Goal: Task Accomplishment & Management: Complete application form

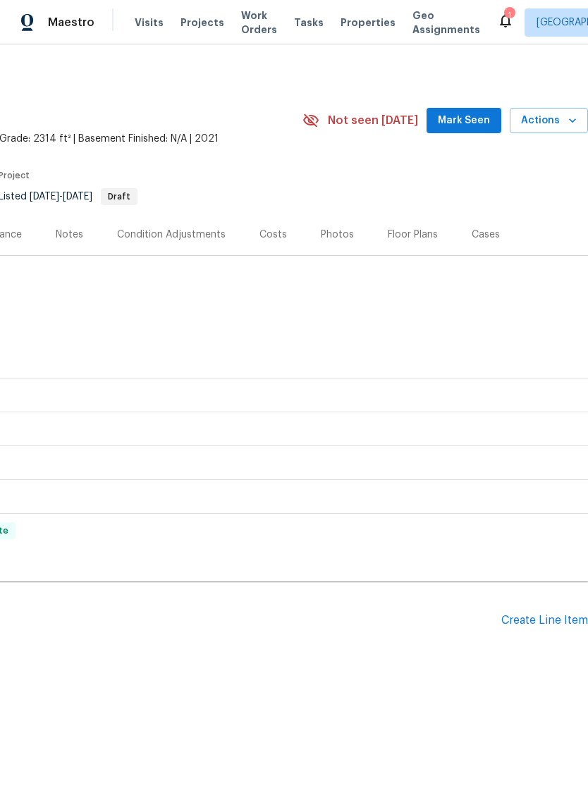
click at [543, 625] on div "Create Line Item" at bounding box center [544, 620] width 87 height 13
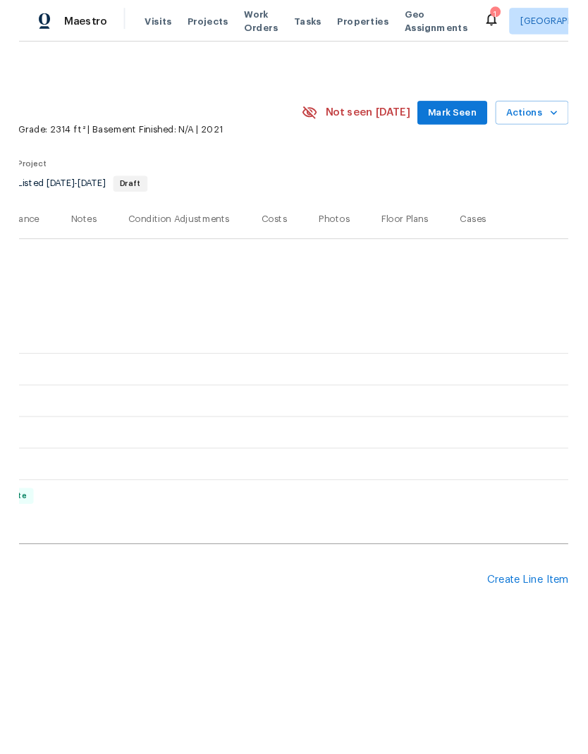
scroll to position [0, 209]
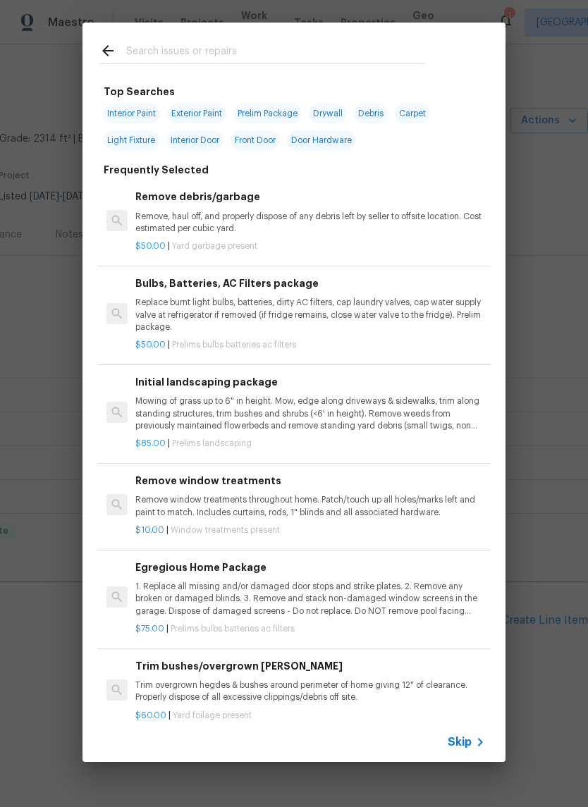
click at [254, 51] on input "text" at bounding box center [275, 52] width 299 height 21
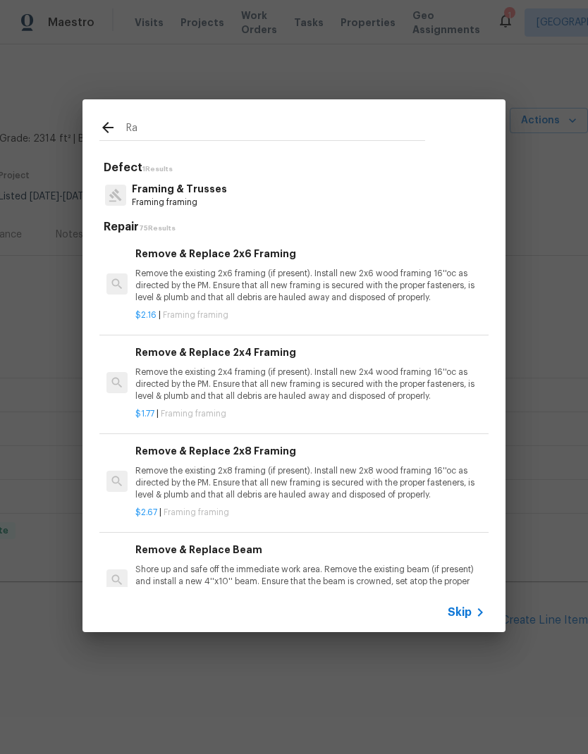
type input "R"
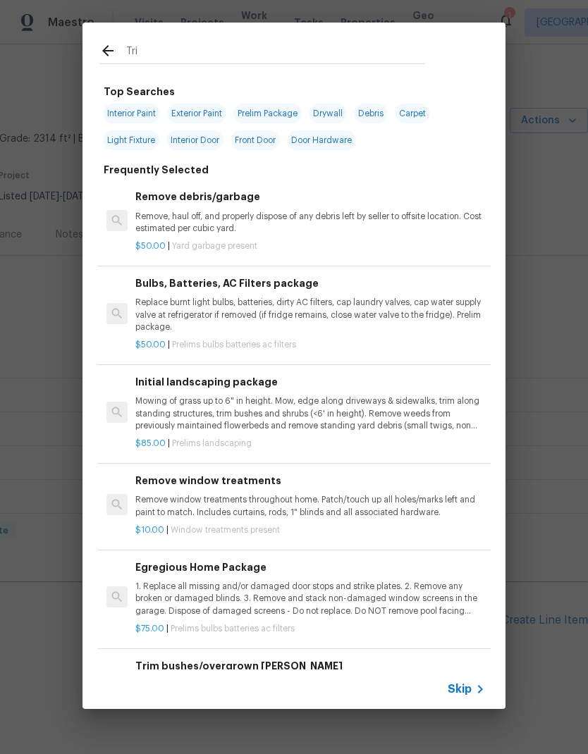
type input "Trim"
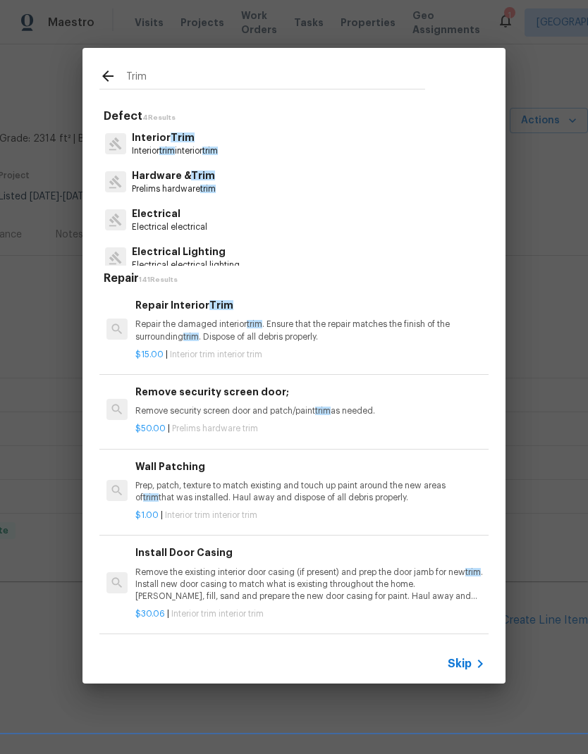
click at [192, 149] on p "Interior trim interior trim" at bounding box center [175, 151] width 86 height 12
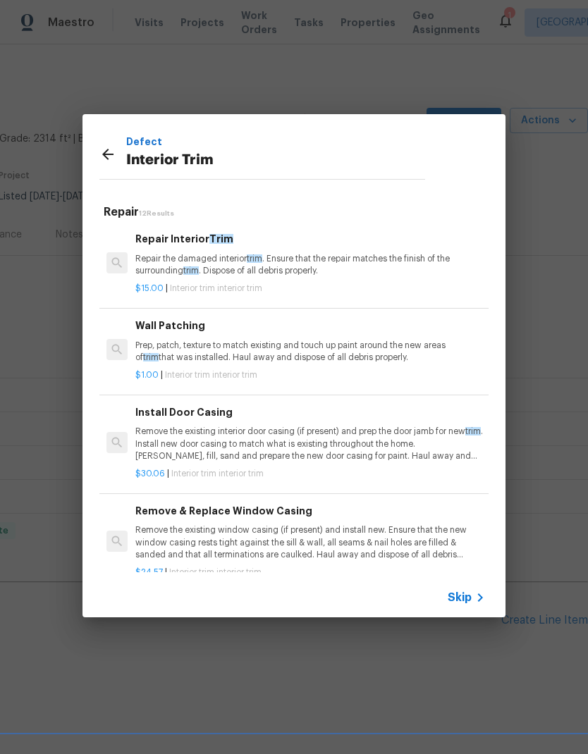
click at [319, 266] on p "Repair the damaged interior trim . Ensure that the repair matches the finish of…" at bounding box center [310, 265] width 350 height 24
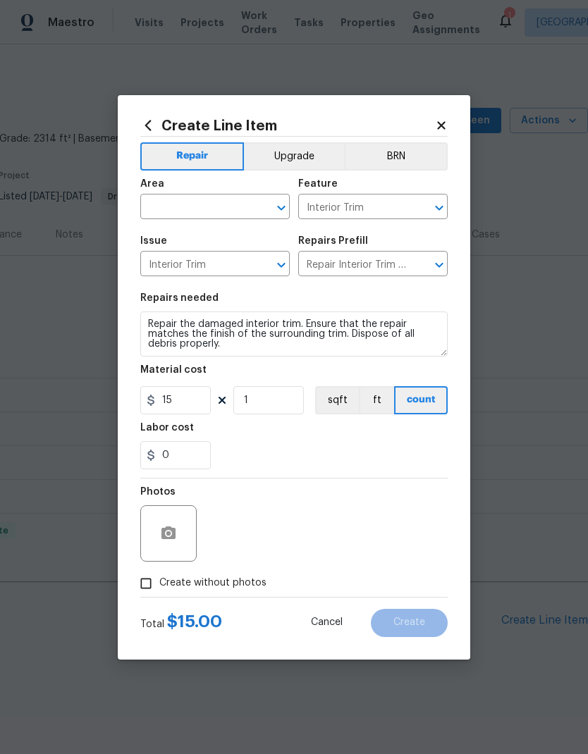
click at [202, 216] on input "text" at bounding box center [195, 208] width 110 height 22
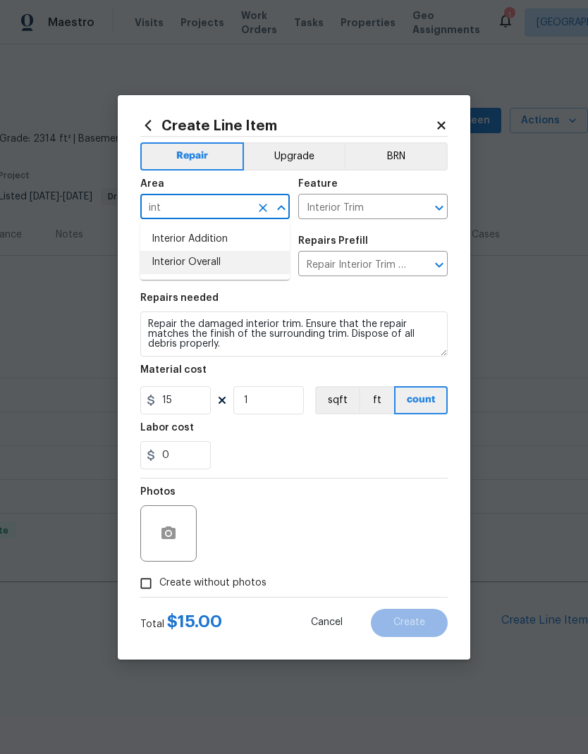
click at [237, 261] on li "Interior Overall" at bounding box center [214, 262] width 149 height 23
type input "Interior Overall"
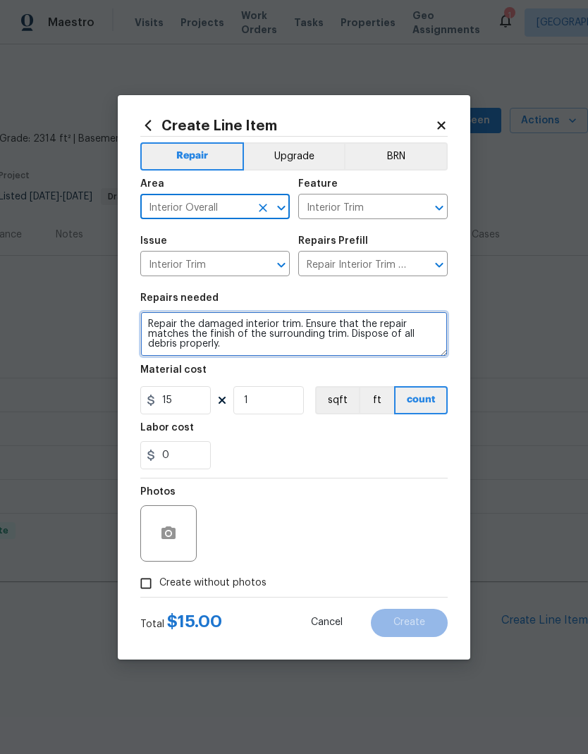
click at [292, 325] on textarea "Repair the damaged interior trim. Ensure that the repair matches the finish of …" at bounding box center [293, 333] width 307 height 45
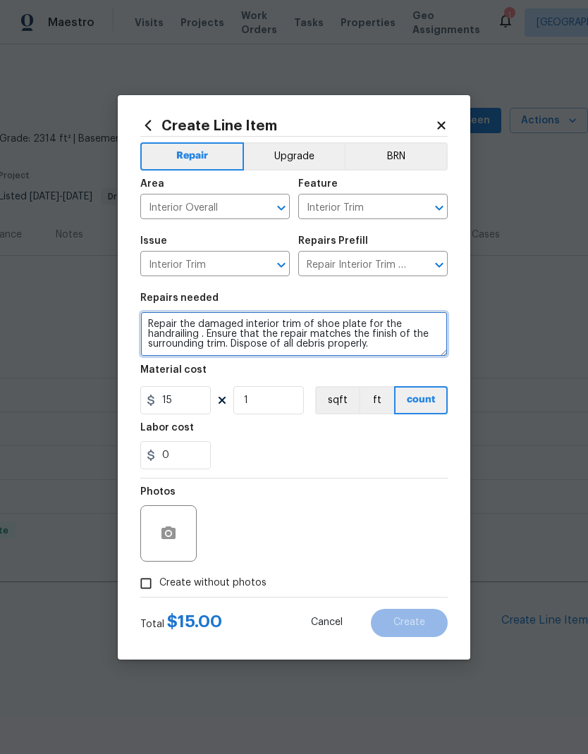
click at [177, 335] on textarea "Repair the damaged interior trim of shoe plate for the handrailing . Ensure tha…" at bounding box center [293, 333] width 307 height 45
click at [168, 334] on textarea "Repair the damaged interior trim of shoe plate for the handrailing . Ensure tha…" at bounding box center [293, 333] width 307 height 45
click at [173, 335] on textarea "Repair the damaged interior trim of shoe plate for the handrailing . Ensure tha…" at bounding box center [293, 333] width 307 height 45
click at [179, 337] on textarea "Repair the damaged interior trim of shoe plate for the handrailing . Ensure tha…" at bounding box center [293, 333] width 307 height 45
click at [265, 338] on textarea "Repair the damaged interior trim of shoe plate for the handrailing . Ensure tha…" at bounding box center [293, 333] width 307 height 45
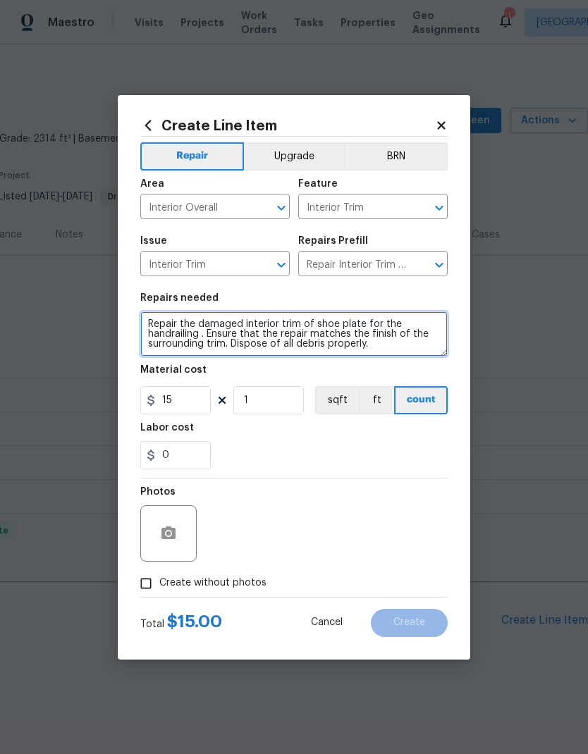
click at [204, 335] on textarea "Repair the damaged interior trim of shoe plate for the handrailing . Ensure tha…" at bounding box center [293, 333] width 307 height 45
type textarea "Repair the damaged interior trim of shoe plate for the hand railing. Ensure tha…"
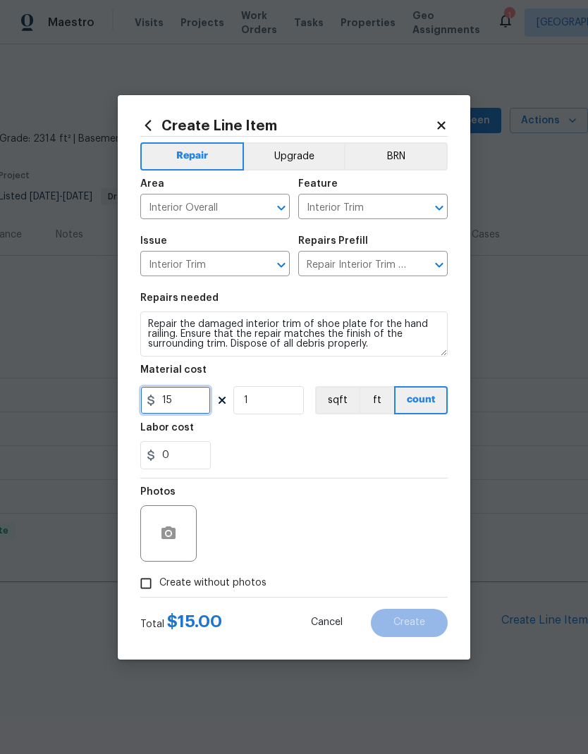
click at [199, 406] on input "15" at bounding box center [175, 400] width 70 height 28
type input "150"
click at [363, 442] on div "0" at bounding box center [293, 455] width 307 height 28
click at [176, 542] on icon "button" at bounding box center [168, 533] width 17 height 17
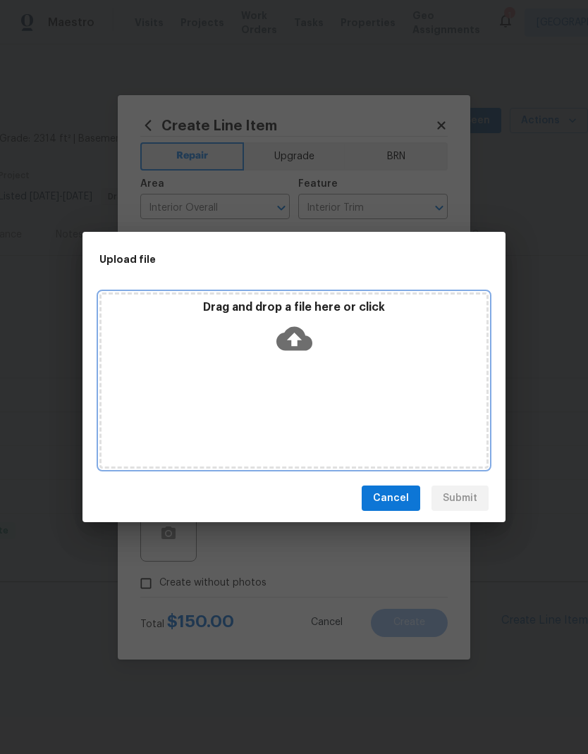
click at [363, 373] on div "Drag and drop a file here or click" at bounding box center [293, 380] width 389 height 176
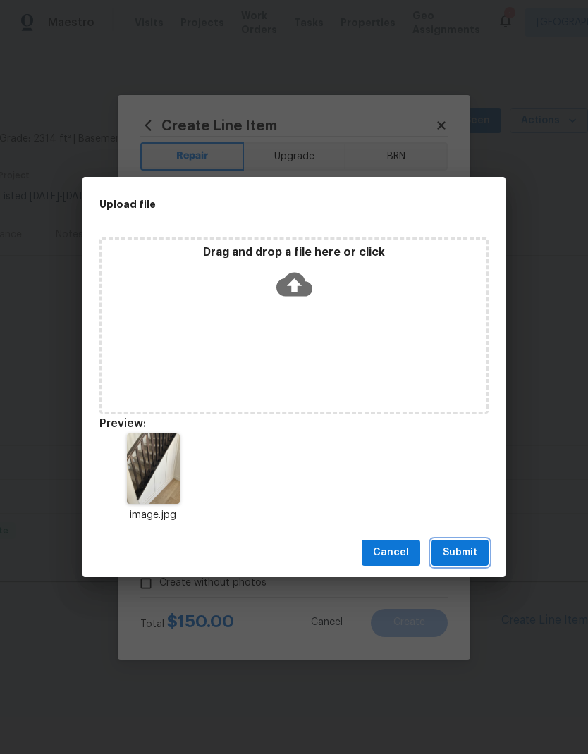
click at [474, 560] on span "Submit" at bounding box center [460, 553] width 35 height 18
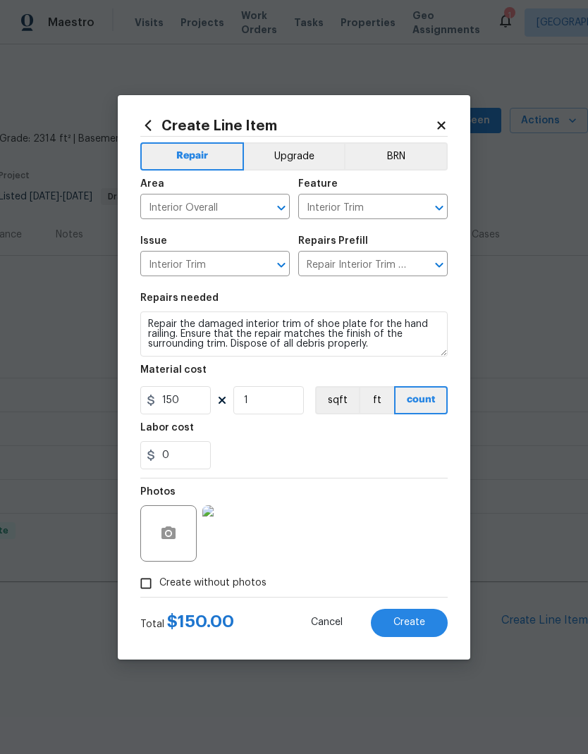
click at [425, 624] on button "Create" at bounding box center [409, 623] width 77 height 28
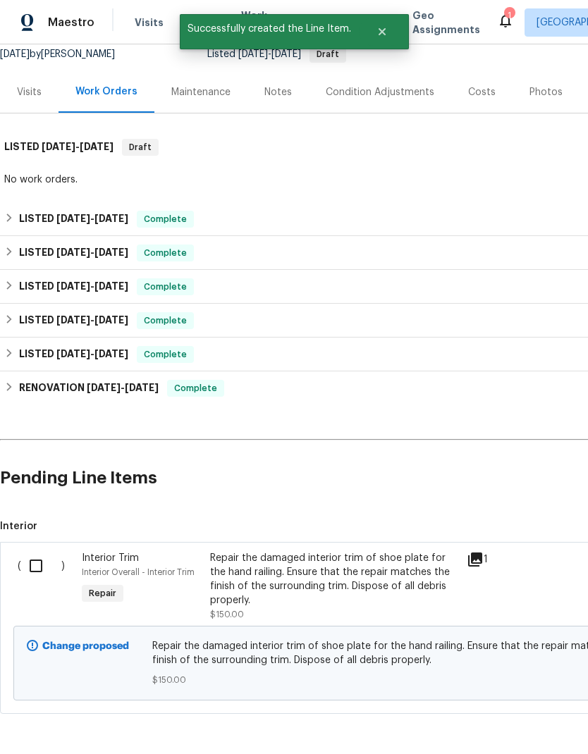
scroll to position [142, 0]
click at [43, 564] on input "checkbox" at bounding box center [41, 567] width 40 height 30
checkbox input "true"
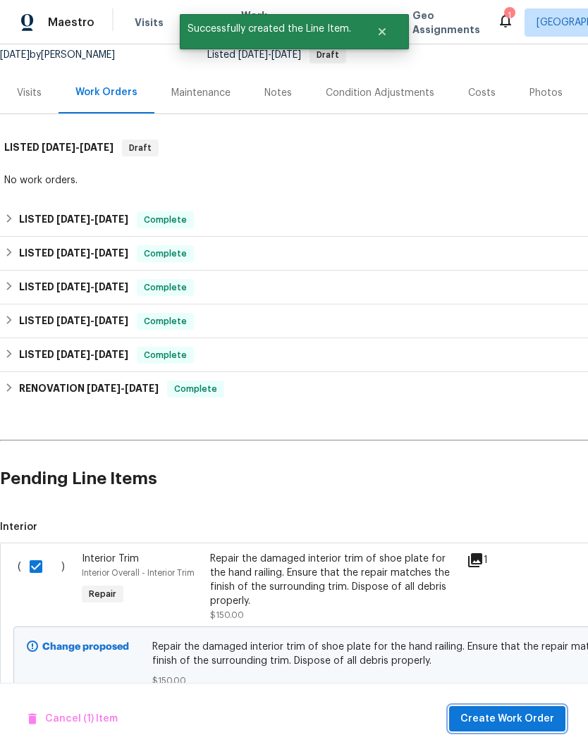
click at [521, 712] on span "Create Work Order" at bounding box center [507, 719] width 94 height 18
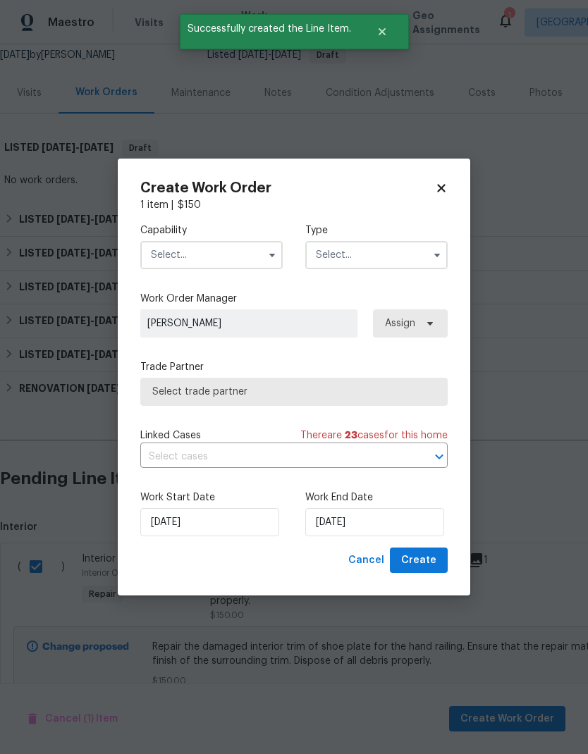
click at [228, 257] on input "text" at bounding box center [211, 255] width 142 height 28
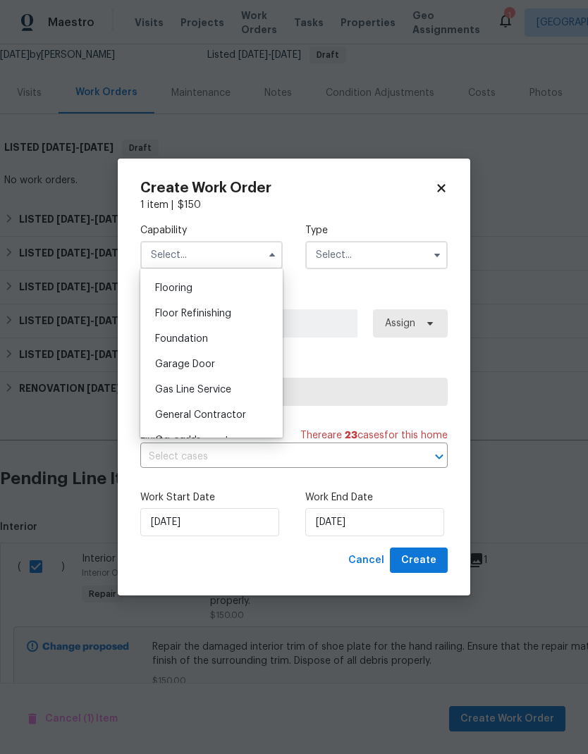
scroll to position [543, 0]
click at [246, 419] on div "General Contractor" at bounding box center [211, 415] width 135 height 25
type input "General Contractor"
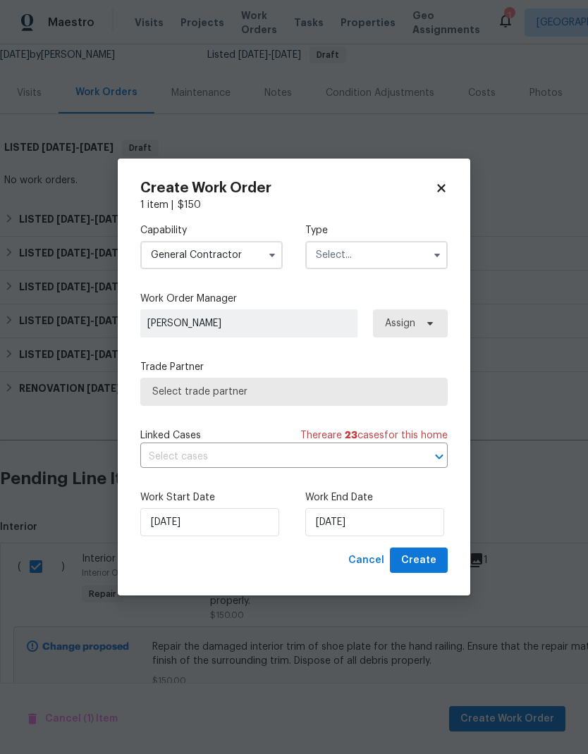
click at [381, 264] on input "text" at bounding box center [376, 255] width 142 height 28
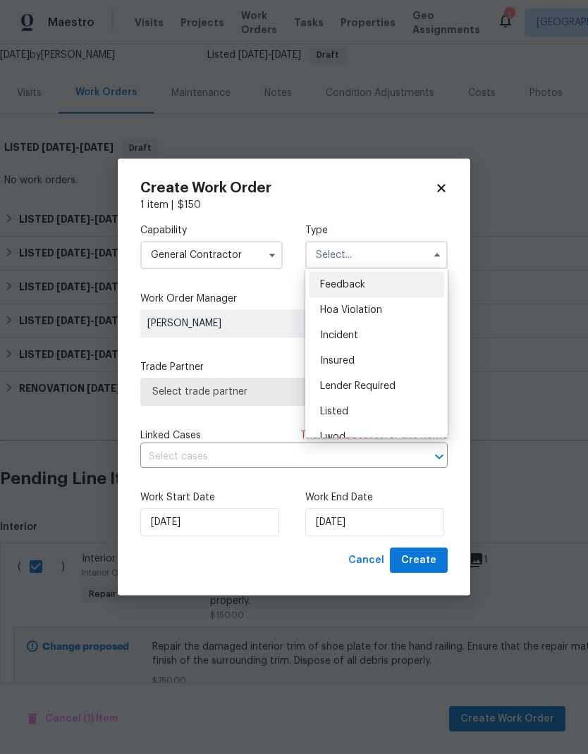
click at [373, 412] on div "Listed" at bounding box center [376, 411] width 135 height 25
type input "Listed"
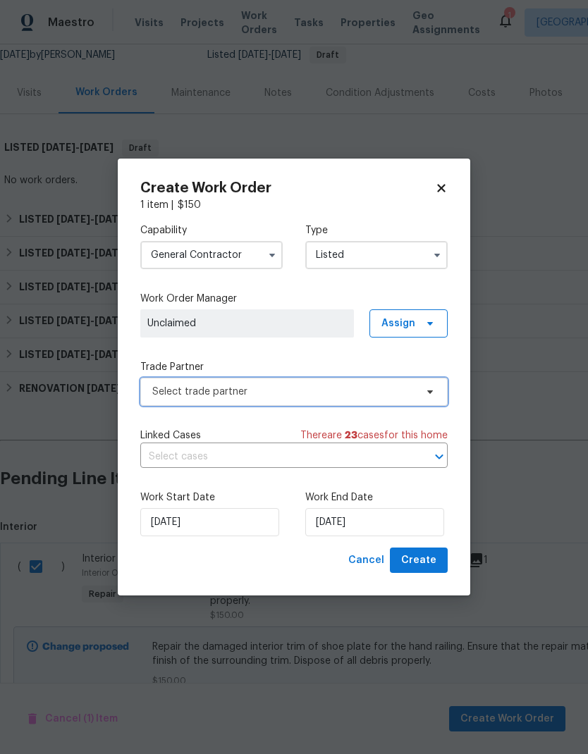
click at [321, 396] on span "Select trade partner" at bounding box center [283, 392] width 263 height 14
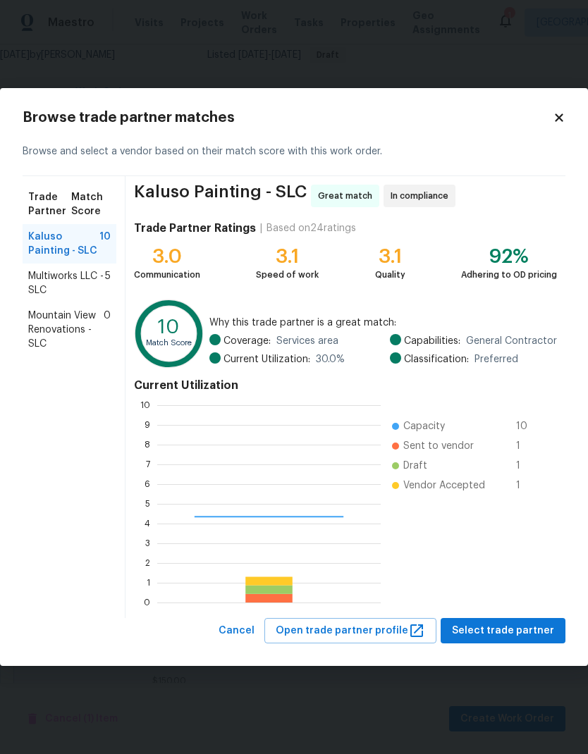
scroll to position [197, 223]
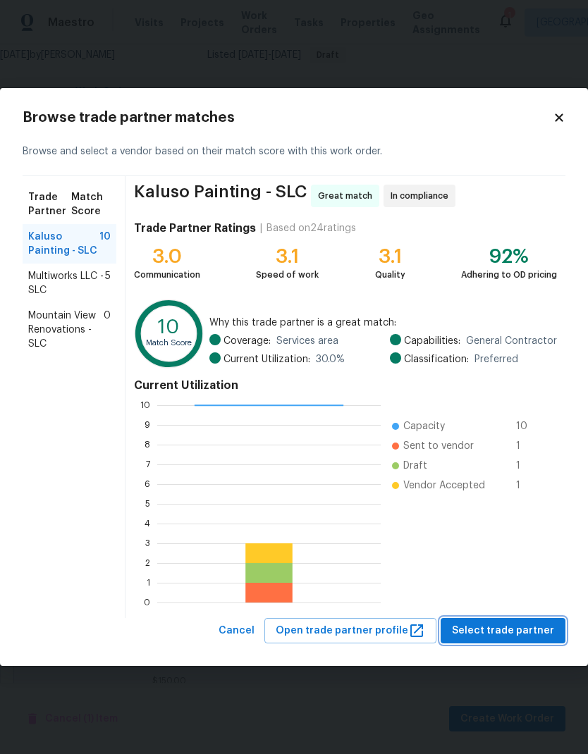
click at [546, 643] on button "Select trade partner" at bounding box center [502, 631] width 125 height 26
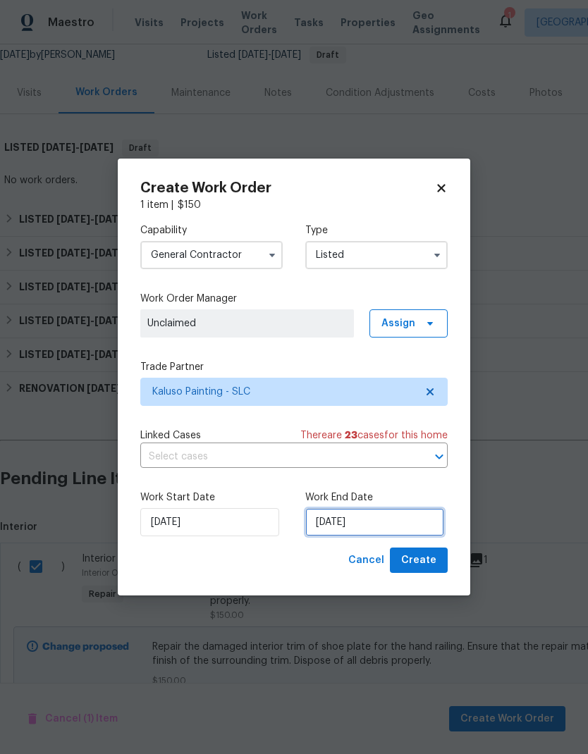
click at [394, 522] on input "[DATE]" at bounding box center [374, 522] width 139 height 28
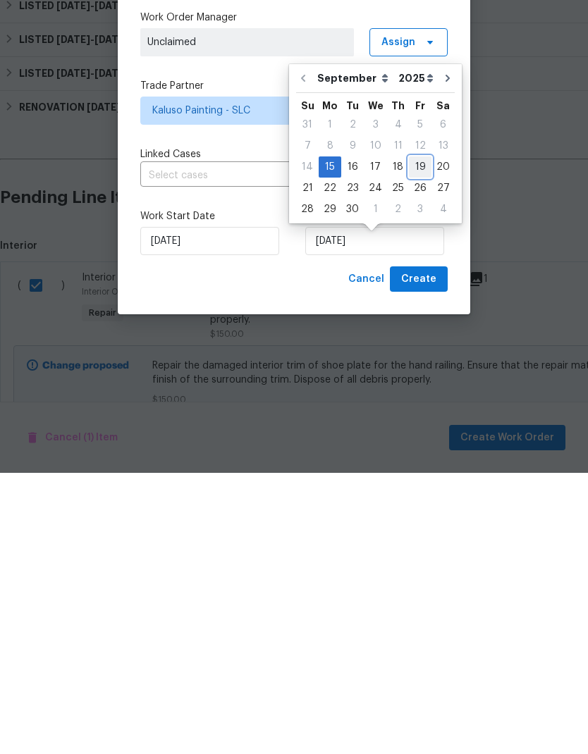
click at [419, 438] on div "19" at bounding box center [420, 448] width 23 height 20
type input "[DATE]"
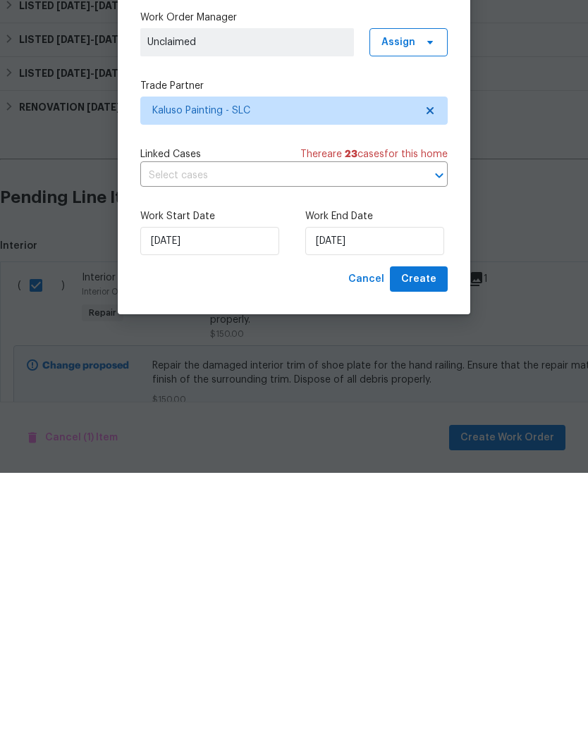
scroll to position [56, 0]
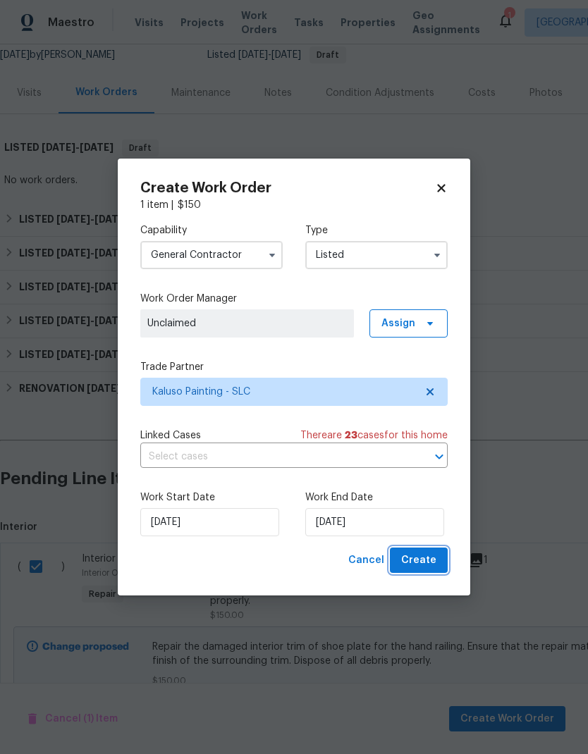
click at [430, 566] on span "Create" at bounding box center [418, 561] width 35 height 18
checkbox input "false"
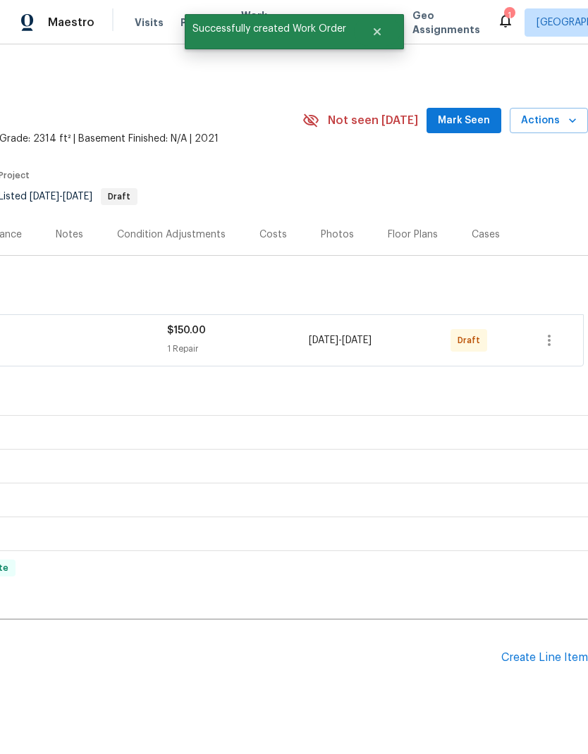
scroll to position [0, 209]
click at [551, 332] on icon "button" at bounding box center [548, 340] width 17 height 17
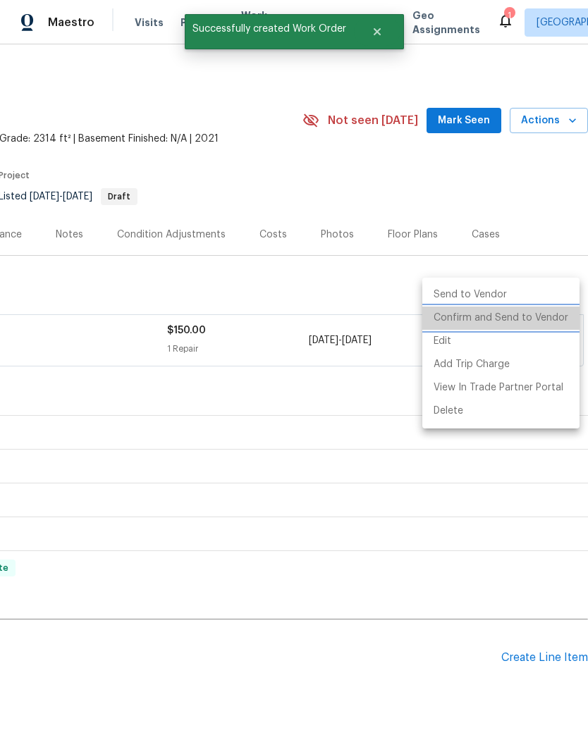
click at [521, 314] on li "Confirm and Send to Vendor" at bounding box center [500, 318] width 157 height 23
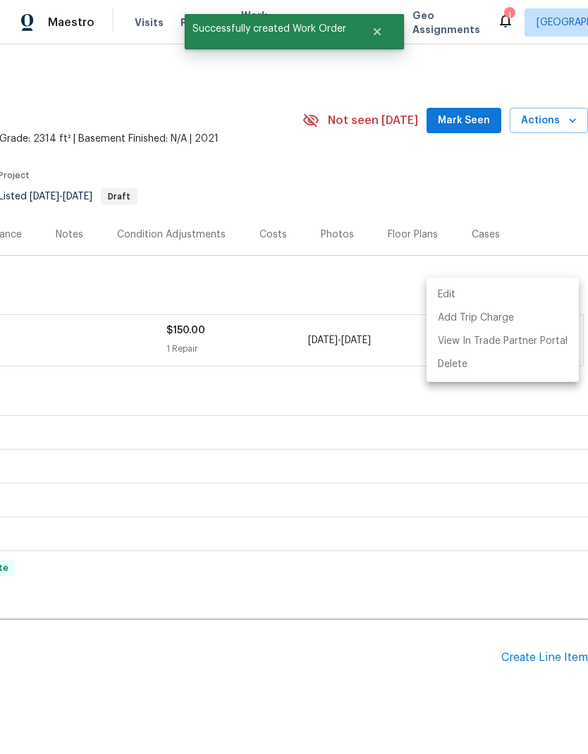
click at [496, 147] on div at bounding box center [294, 377] width 588 height 754
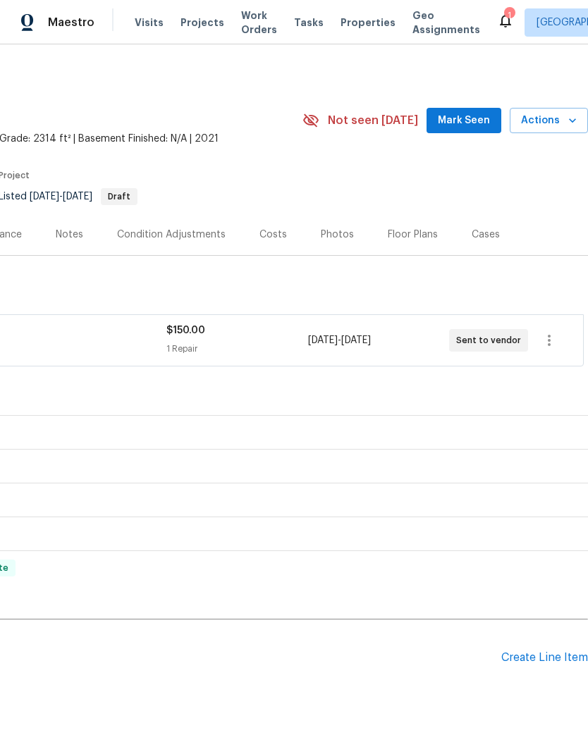
click at [362, 671] on div "Back to all projects [STREET_ADDRESS] 4 Beds | 2 1/2 Baths | Total: 2314 ft² | …" at bounding box center [294, 399] width 588 height 710
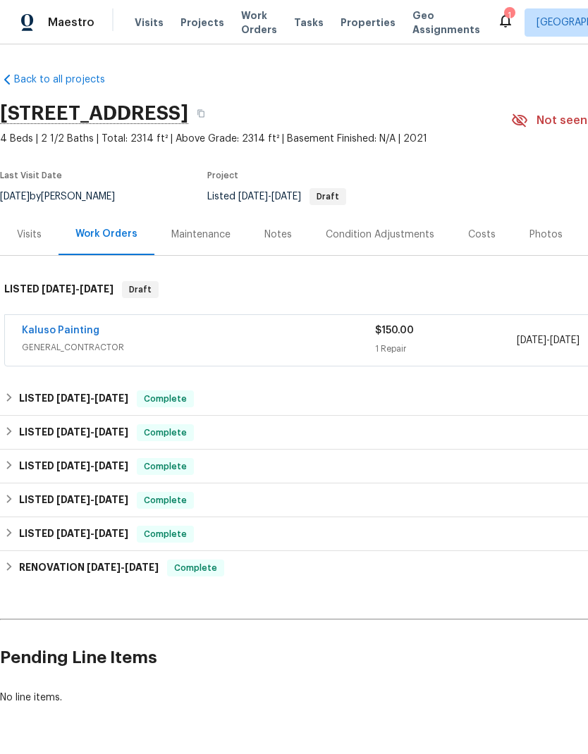
scroll to position [0, 0]
click at [18, 390] on div "LISTED [DATE] - [DATE] Complete" at bounding box center [398, 398] width 788 height 17
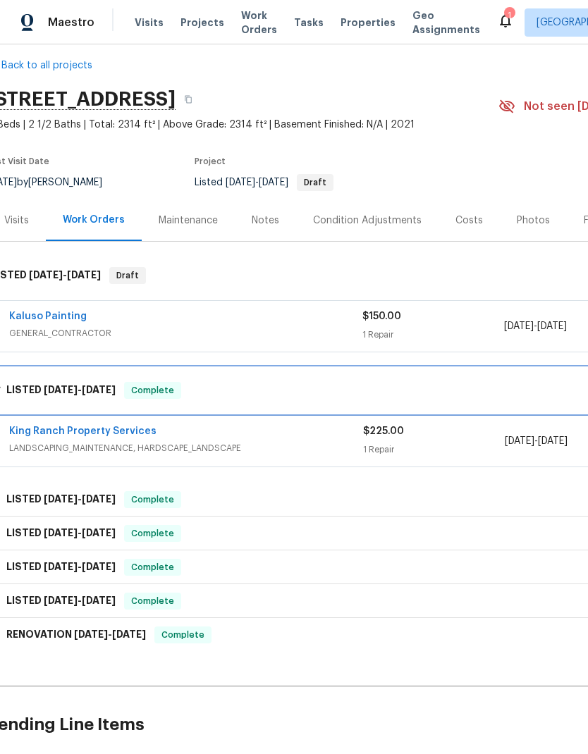
scroll to position [11, 13]
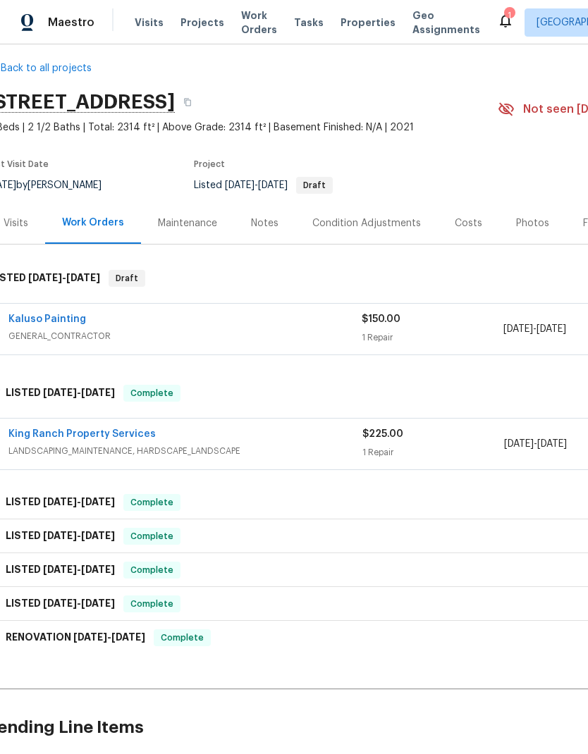
click at [147, 429] on link "King Ranch Property Services" at bounding box center [81, 434] width 147 height 10
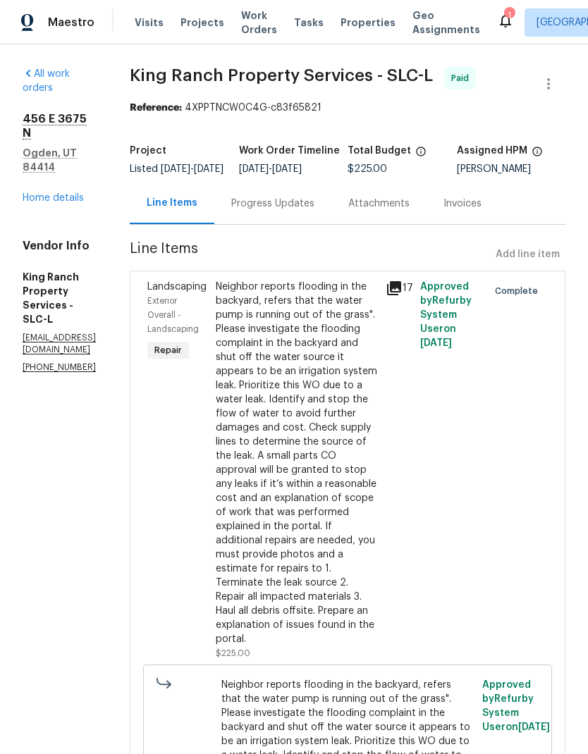
click at [57, 145] on div "[STREET_ADDRESS] Home details" at bounding box center [59, 158] width 73 height 93
click at [35, 70] on link "All work orders" at bounding box center [46, 81] width 47 height 24
click at [58, 193] on link "Home details" at bounding box center [53, 198] width 61 height 10
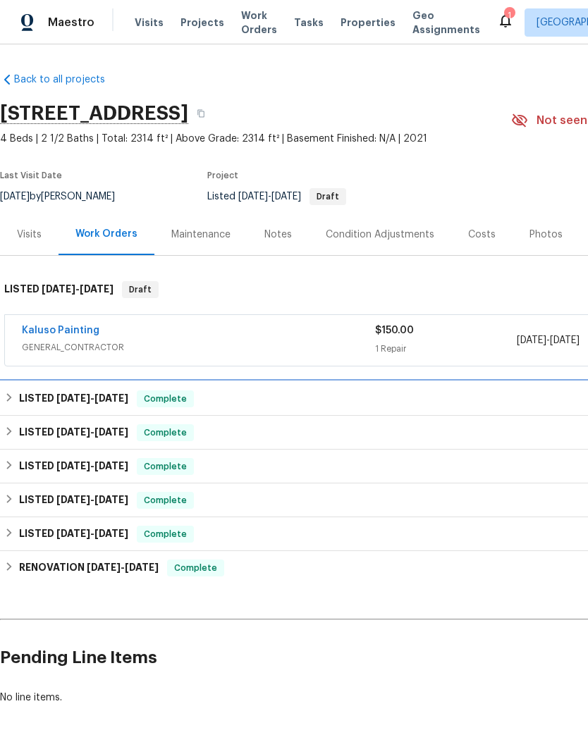
click at [22, 395] on h6 "LISTED [DATE] - [DATE]" at bounding box center [73, 398] width 109 height 17
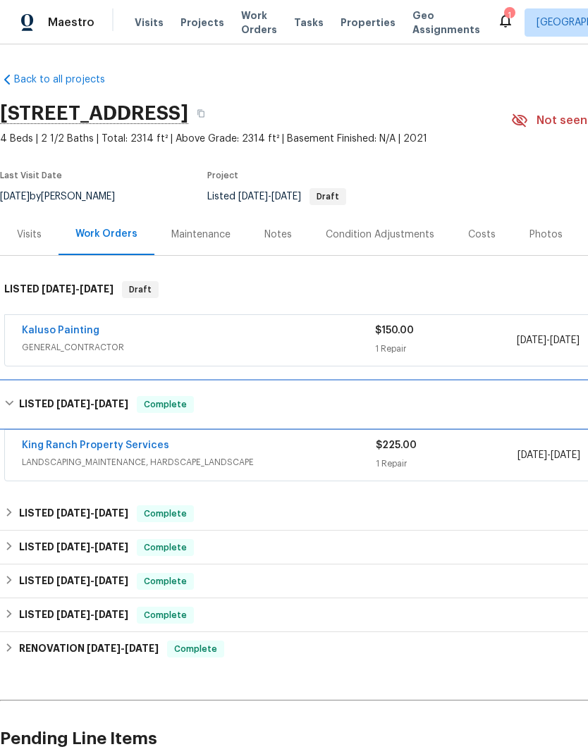
click at [26, 410] on h6 "LISTED [DATE] - [DATE]" at bounding box center [73, 404] width 109 height 17
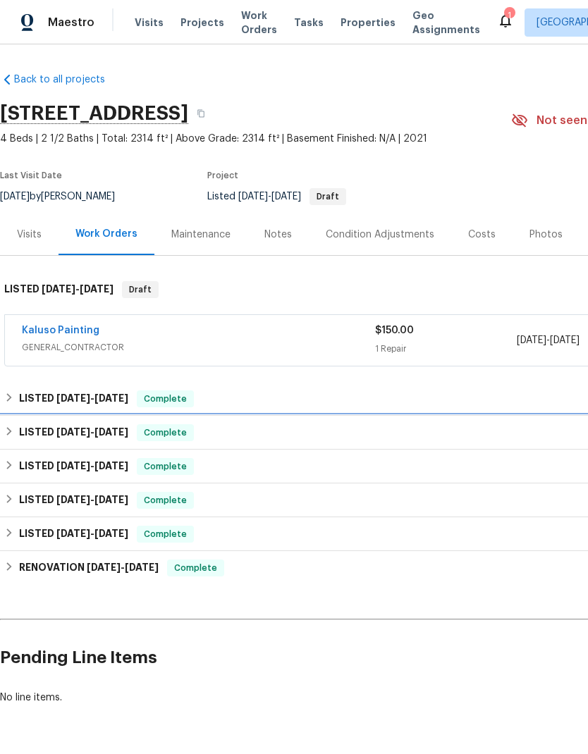
click at [27, 428] on h6 "LISTED [DATE] - [DATE]" at bounding box center [73, 432] width 109 height 17
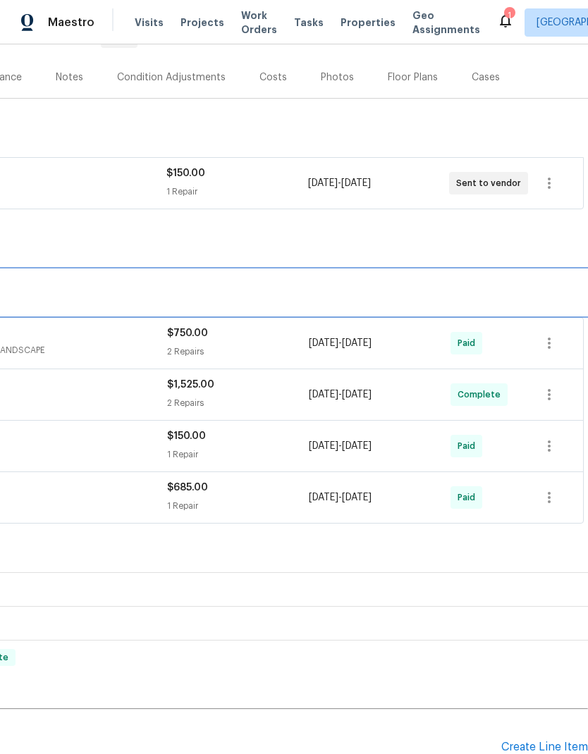
scroll to position [157, 209]
